Goal: Task Accomplishment & Management: Complete application form

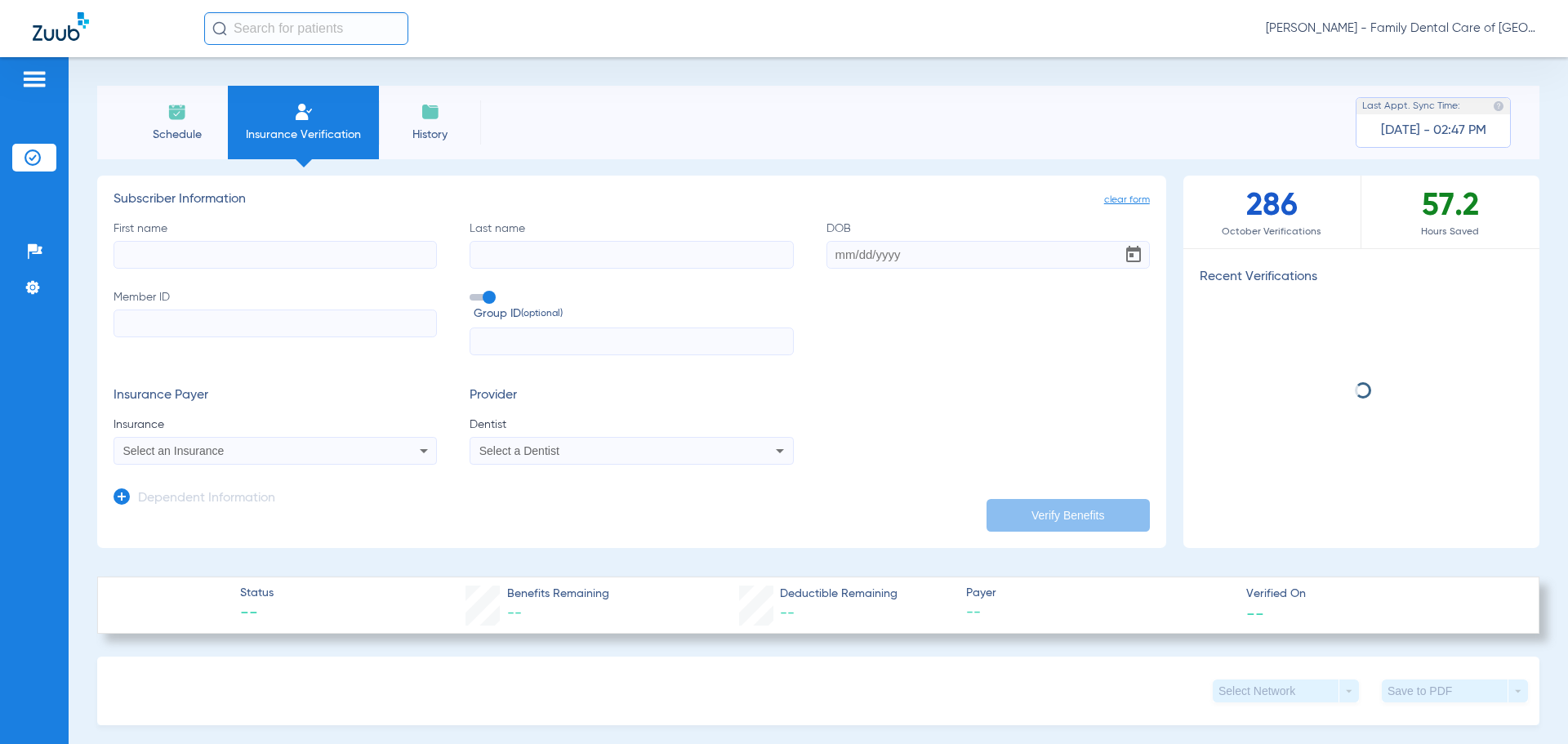
click at [321, 259] on input "First name" at bounding box center [275, 255] width 323 height 27
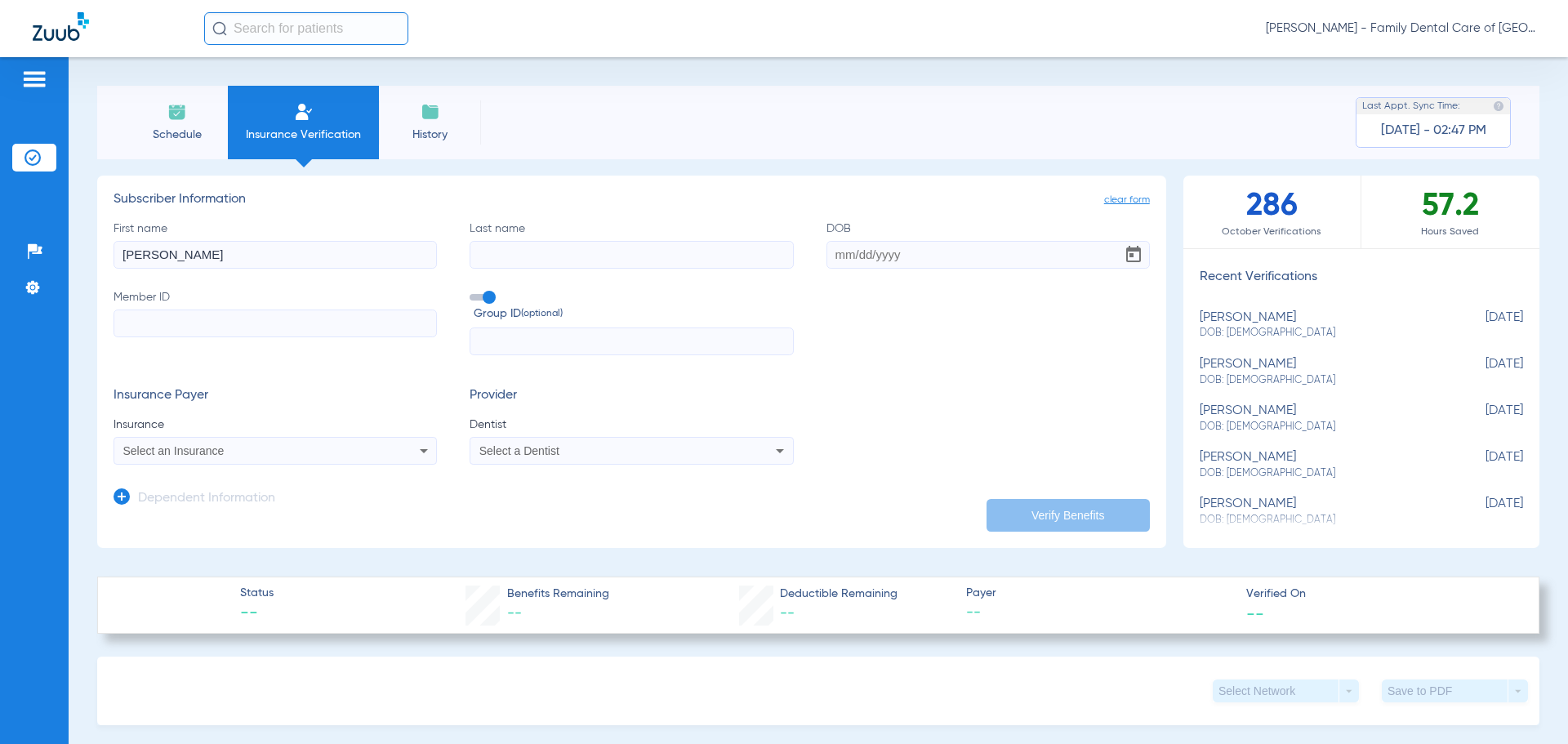
type input "[PERSON_NAME]"
type input "[DATE]"
click at [222, 334] on input "Member ID Required" at bounding box center [275, 323] width 323 height 27
paste input "08065149886"
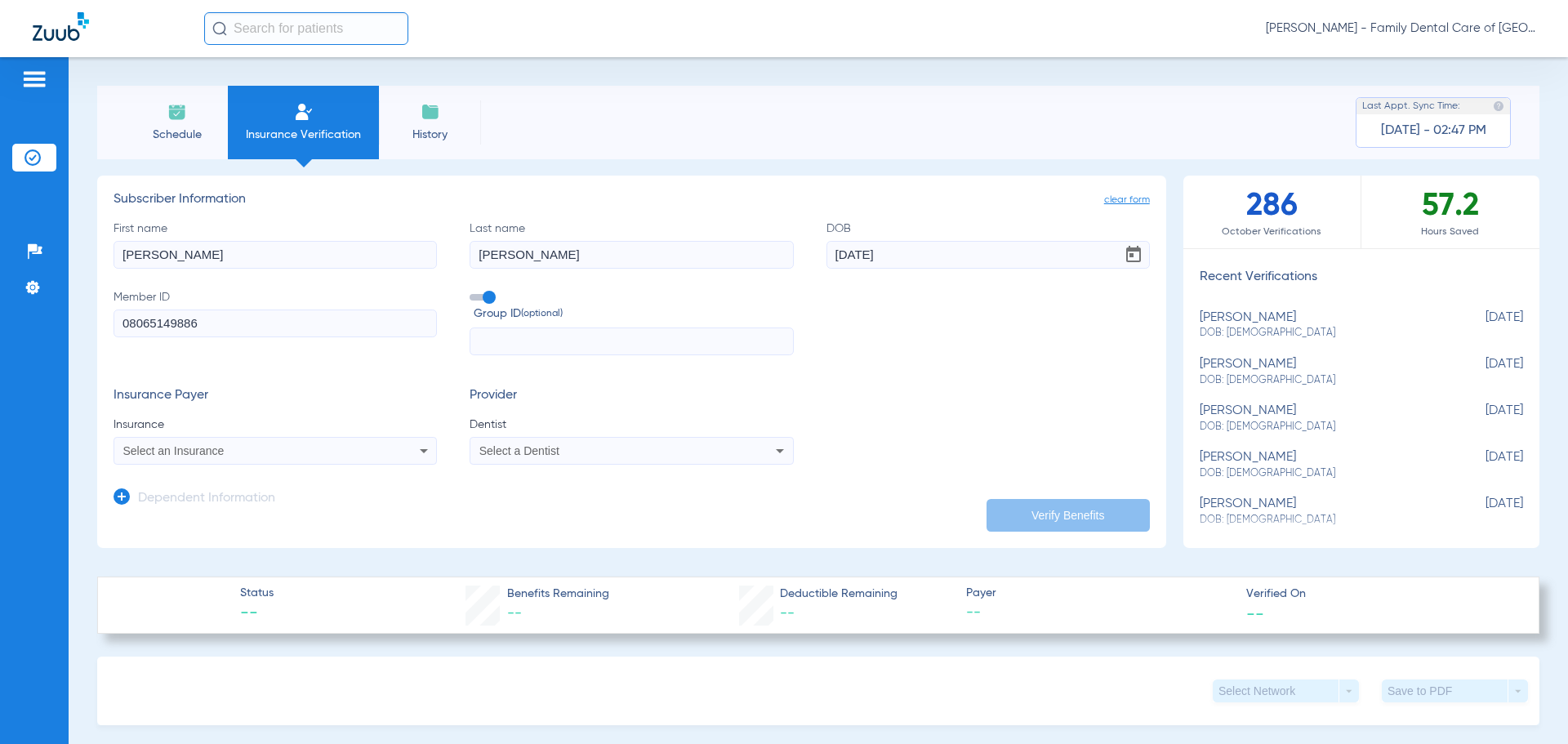
type input "08065149886"
click at [513, 341] on input "text" at bounding box center [631, 341] width 323 height 27
click at [243, 455] on div "Select an Insurance" at bounding box center [245, 450] width 244 height 11
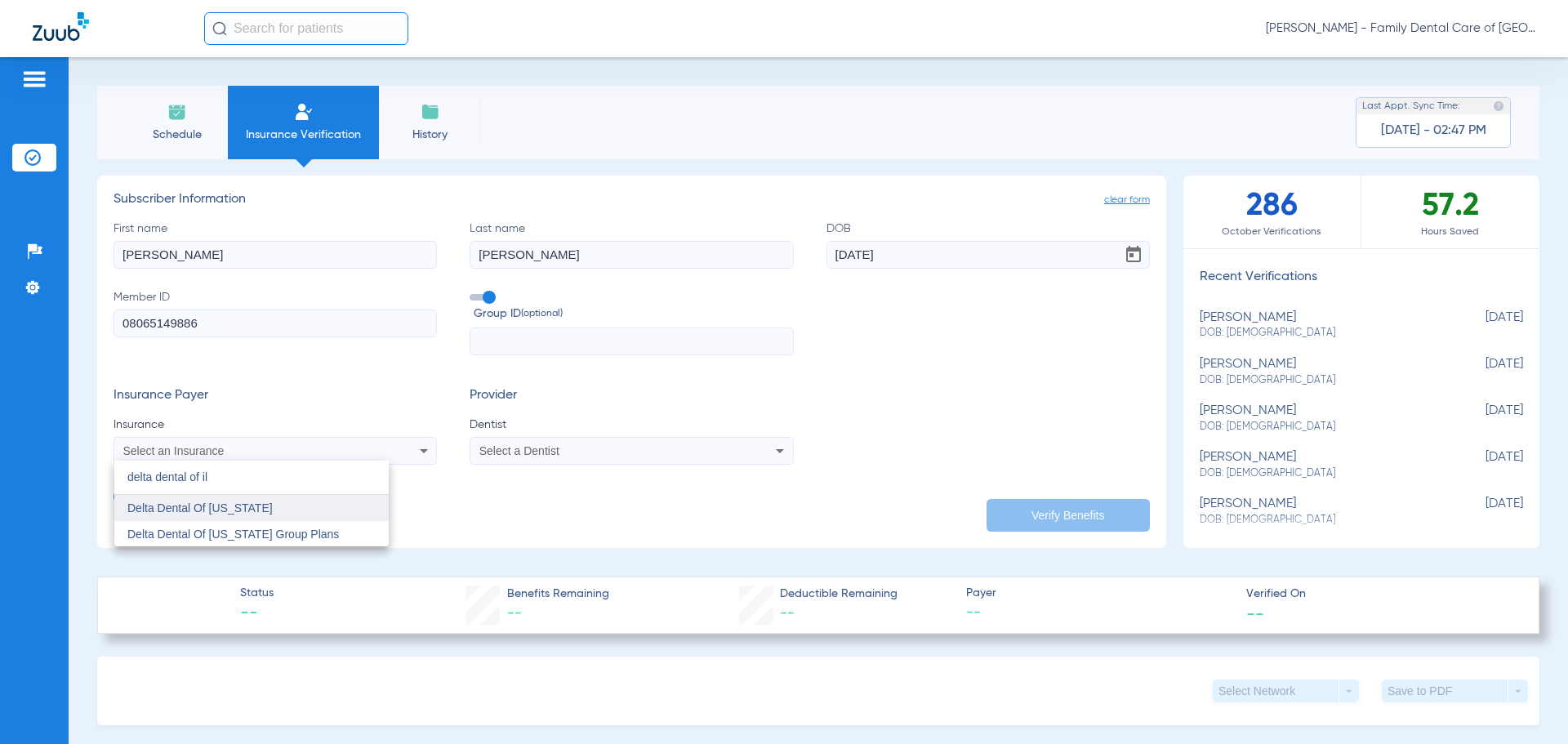
type input "delta dental of il"
click at [238, 503] on span "Delta Dental Of [US_STATE]" at bounding box center [200, 507] width 145 height 13
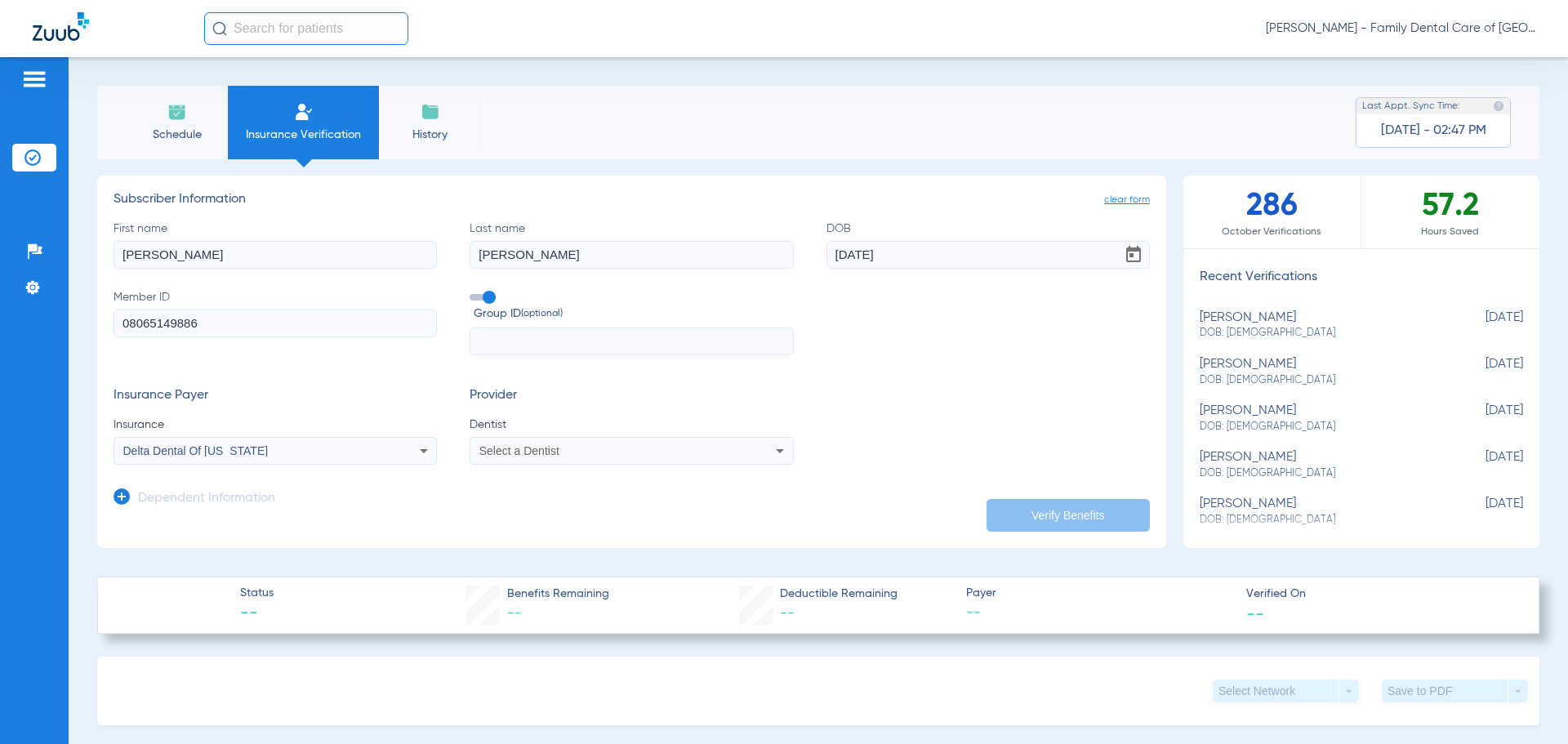
click at [689, 451] on div "Select a Dentist" at bounding box center [601, 450] width 244 height 11
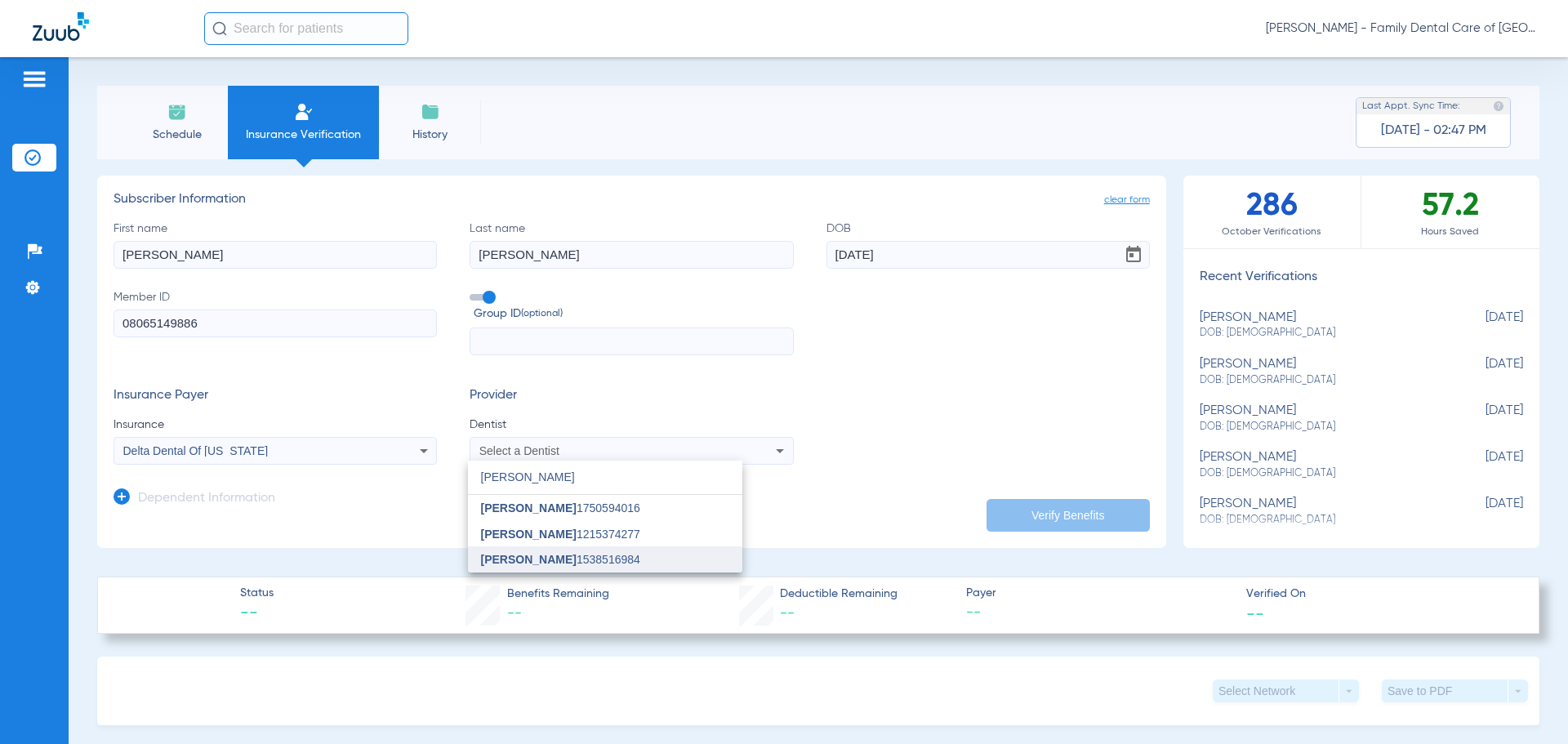
type input "[PERSON_NAME]"
click at [620, 563] on span "[PERSON_NAME] 1538516984" at bounding box center [560, 558] width 159 height 11
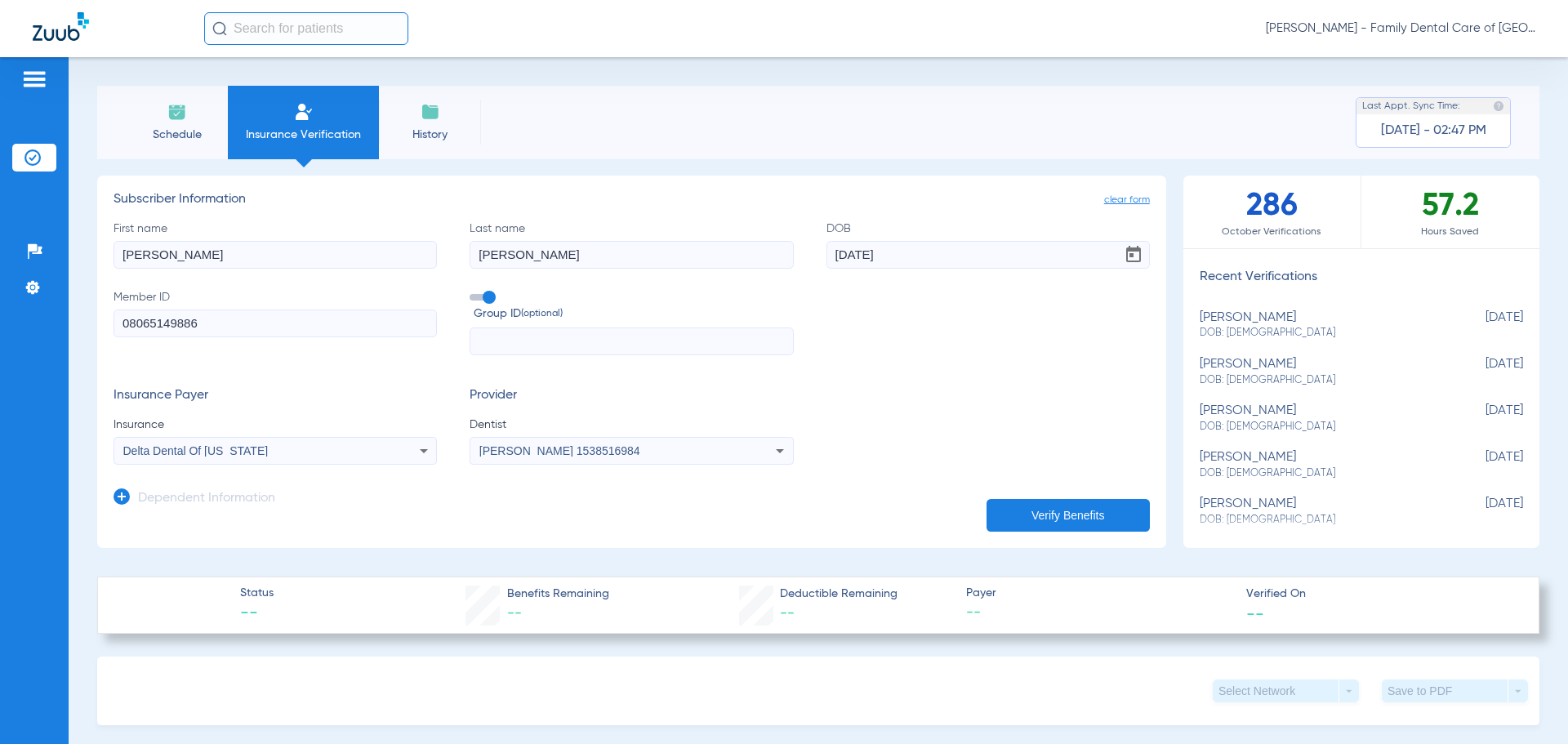
click at [1032, 521] on button "Verify Benefits" at bounding box center [1068, 515] width 163 height 32
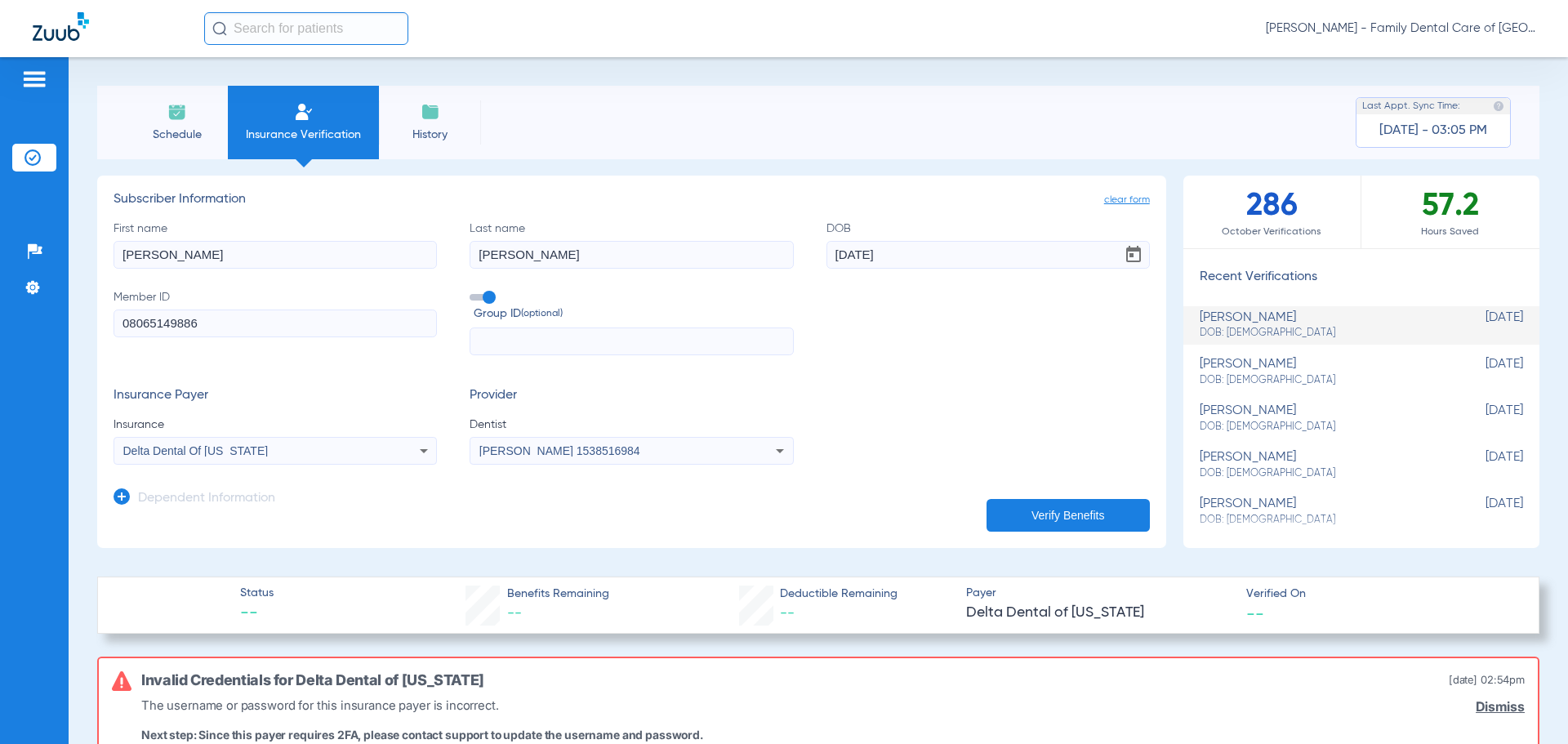
click at [207, 139] on span "Schedule" at bounding box center [176, 134] width 78 height 16
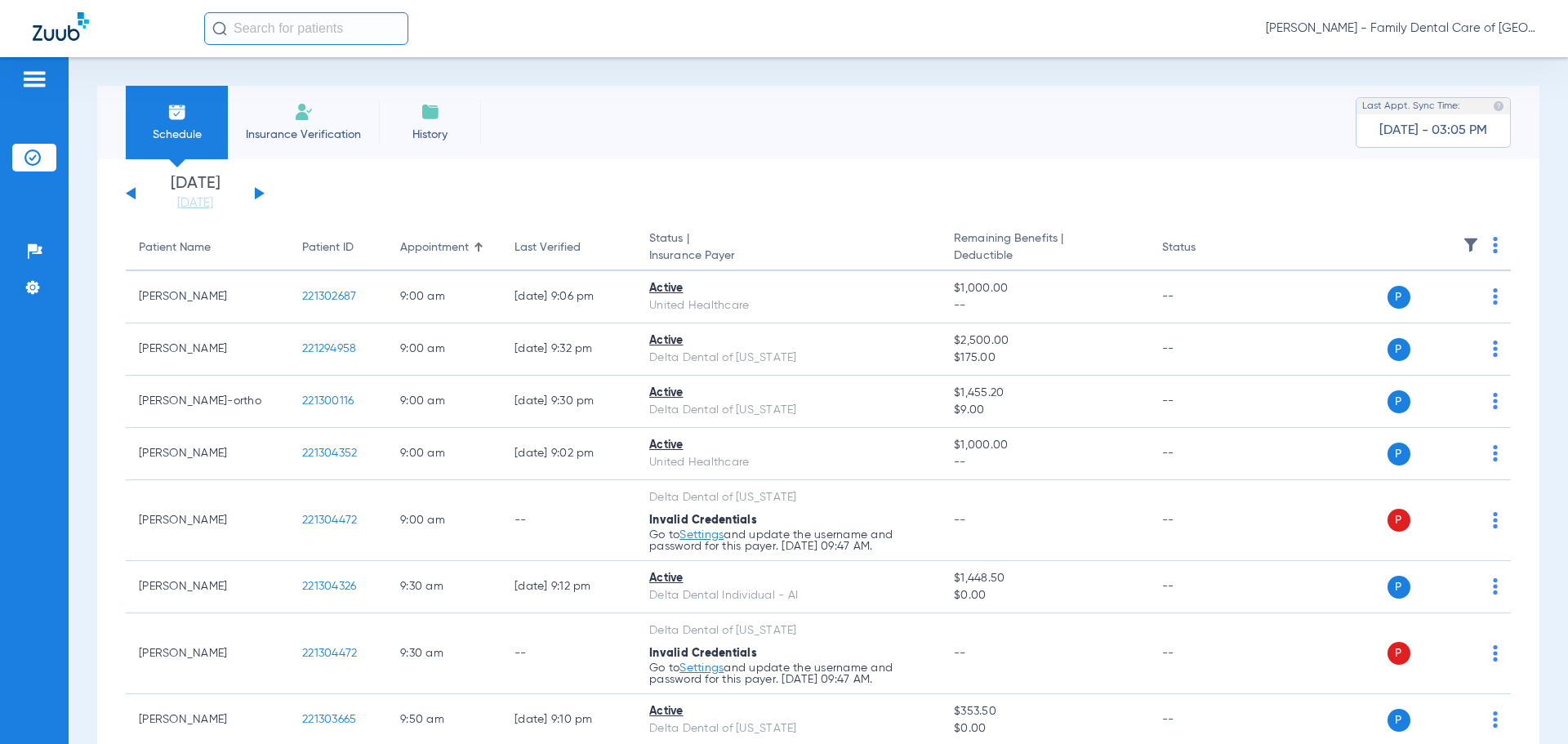
click at [318, 117] on li "Insurance Verification" at bounding box center [303, 122] width 151 height 74
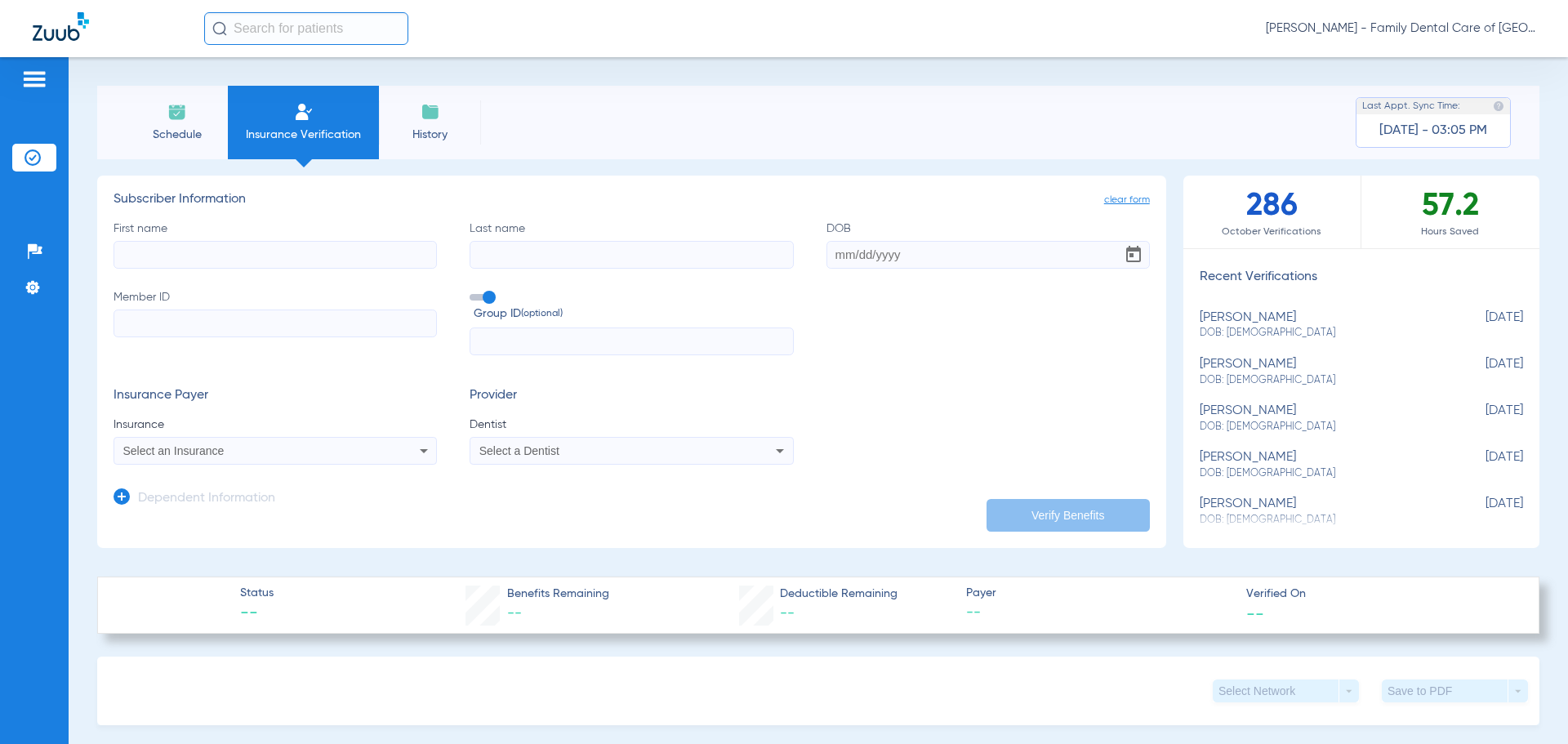
click at [1237, 410] on div "[PERSON_NAME] DOB: [DEMOGRAPHIC_DATA]" at bounding box center [1320, 418] width 242 height 30
type input "Grant"
type input "[PERSON_NAME]"
type input "[DATE]"
type input "126910358-01"
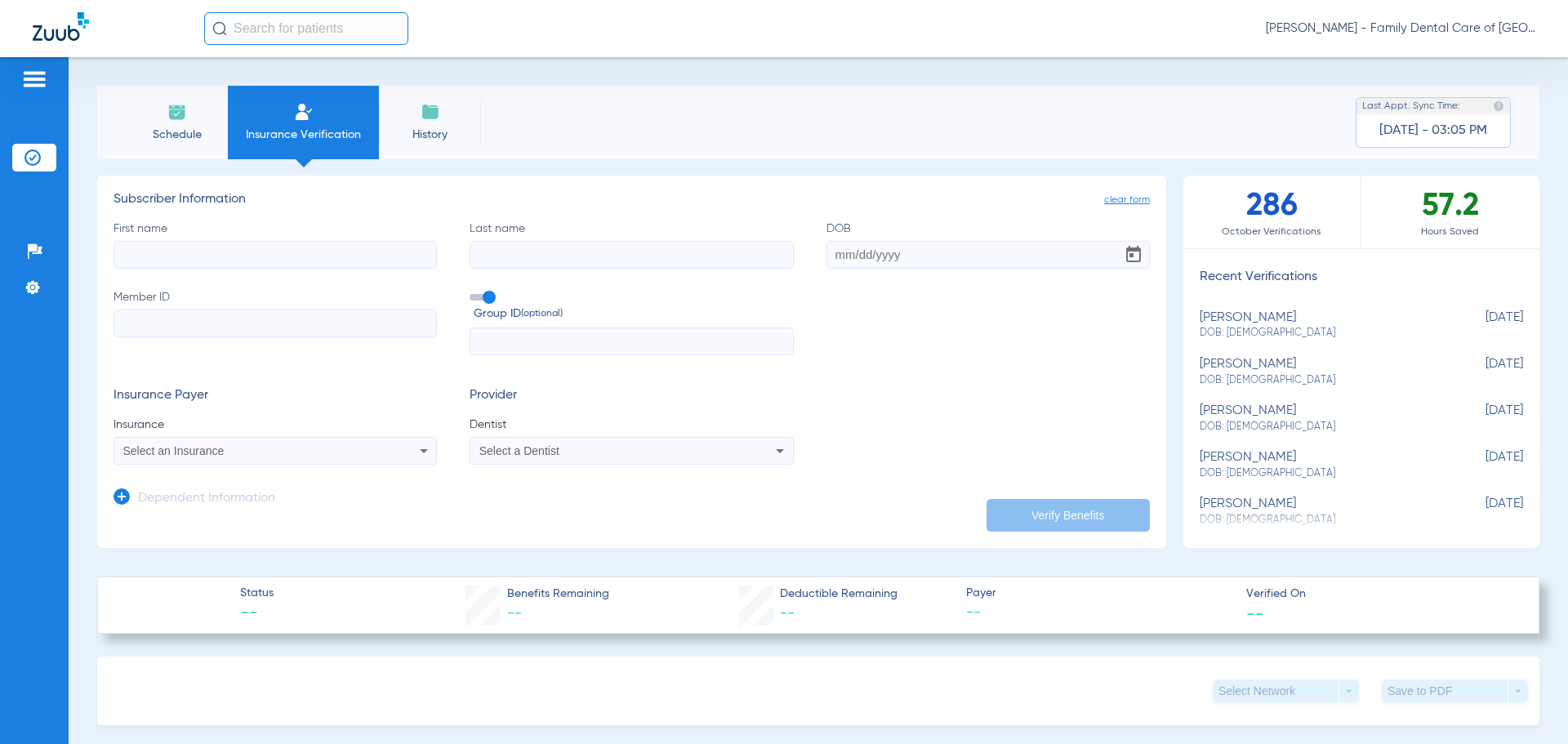
type input "827423"
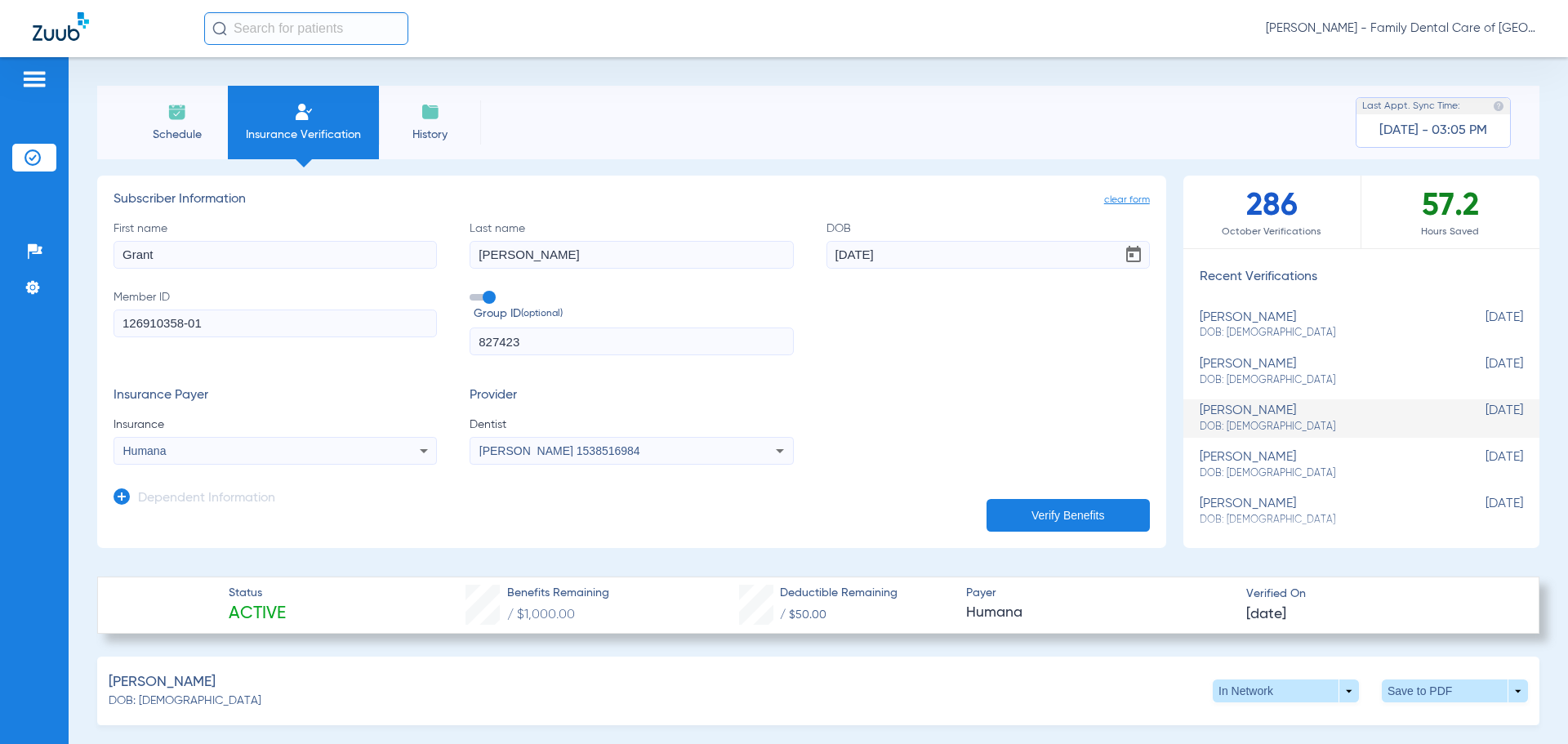
click at [1035, 499] on button "Verify Benefits" at bounding box center [1068, 515] width 163 height 32
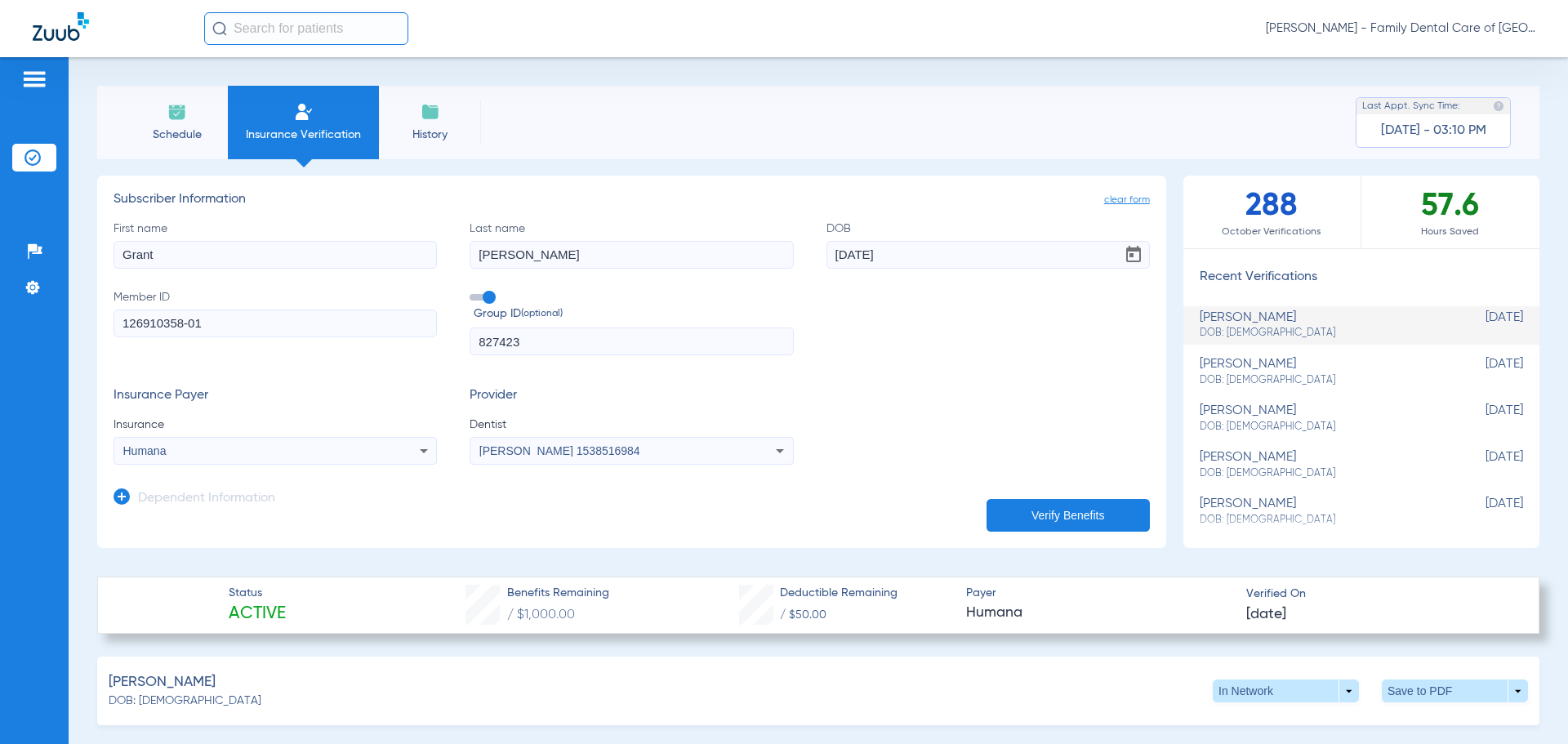
click at [259, 317] on input "126910358-01" at bounding box center [275, 323] width 323 height 27
type input "126910358"
click at [1072, 523] on button "Verify Benefits" at bounding box center [1068, 515] width 163 height 32
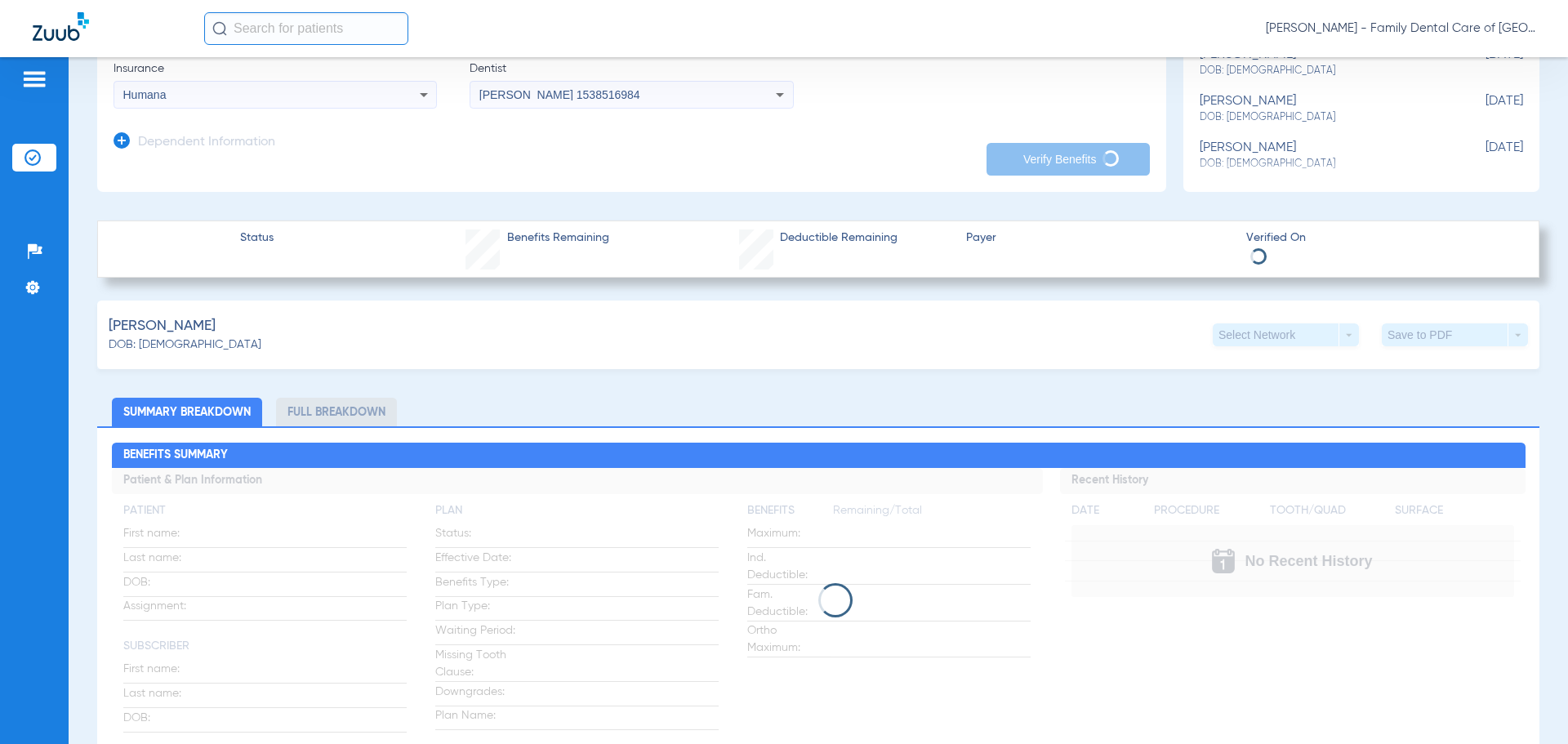
scroll to position [327, 0]
